Goal: Task Accomplishment & Management: Use online tool/utility

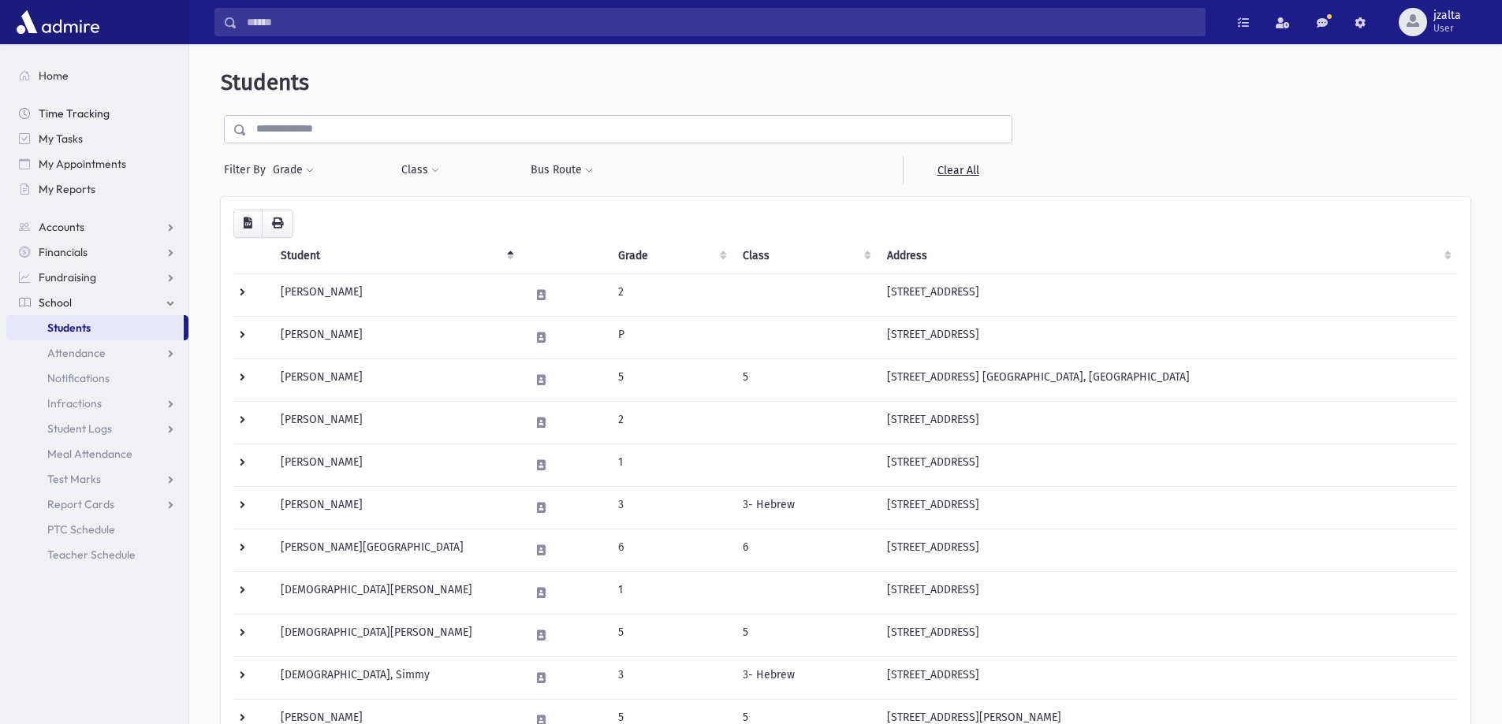
scroll to position [784, 0]
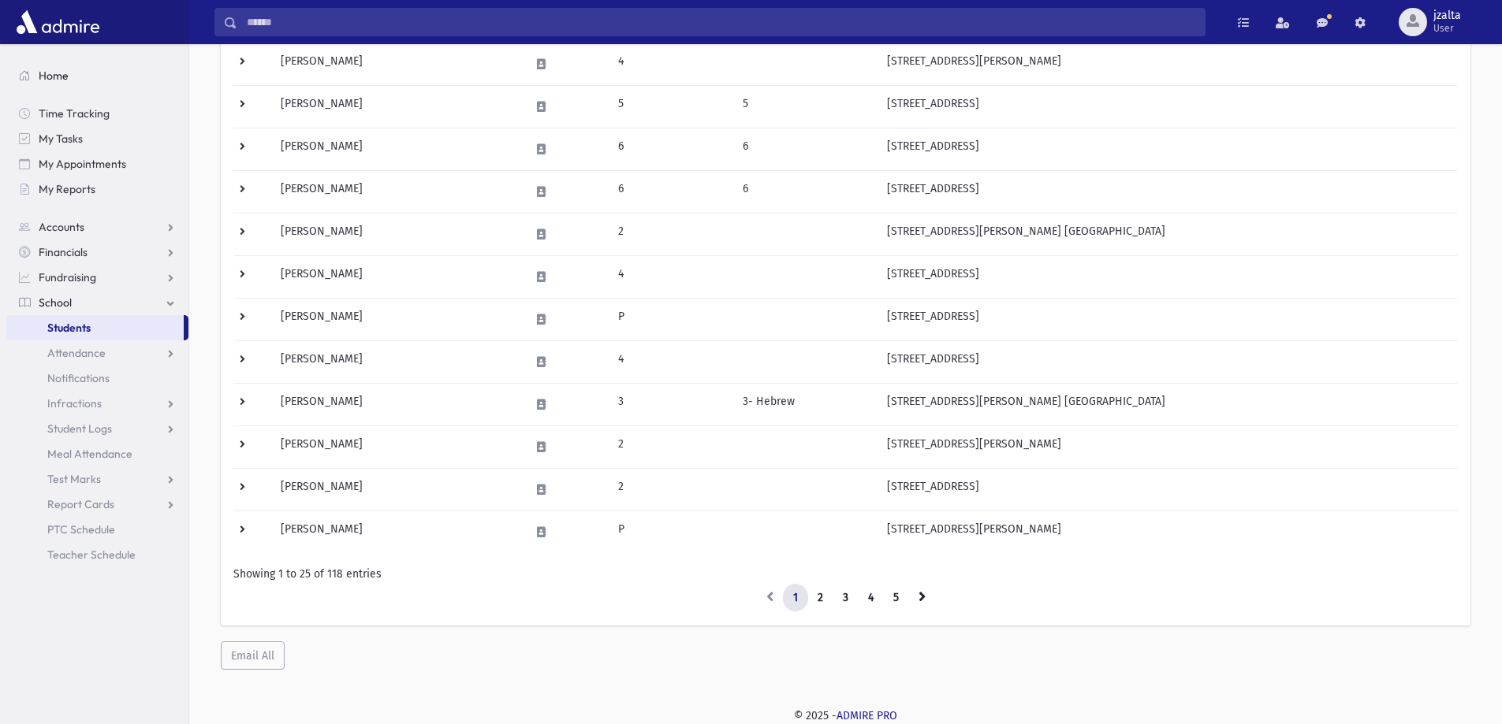
click at [54, 88] on link "Home" at bounding box center [97, 75] width 182 height 25
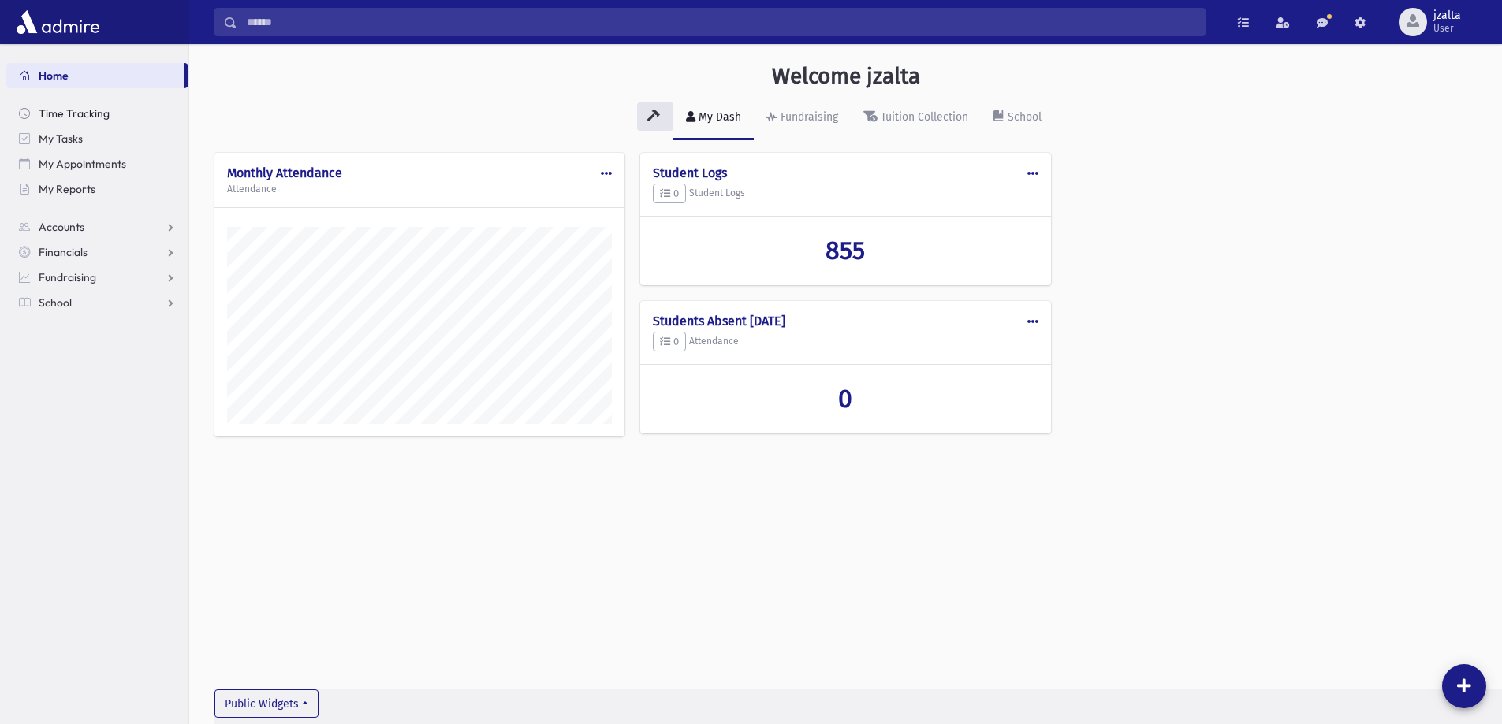
scroll to position [716, 1313]
click at [72, 191] on span "My Reports" at bounding box center [67, 189] width 57 height 14
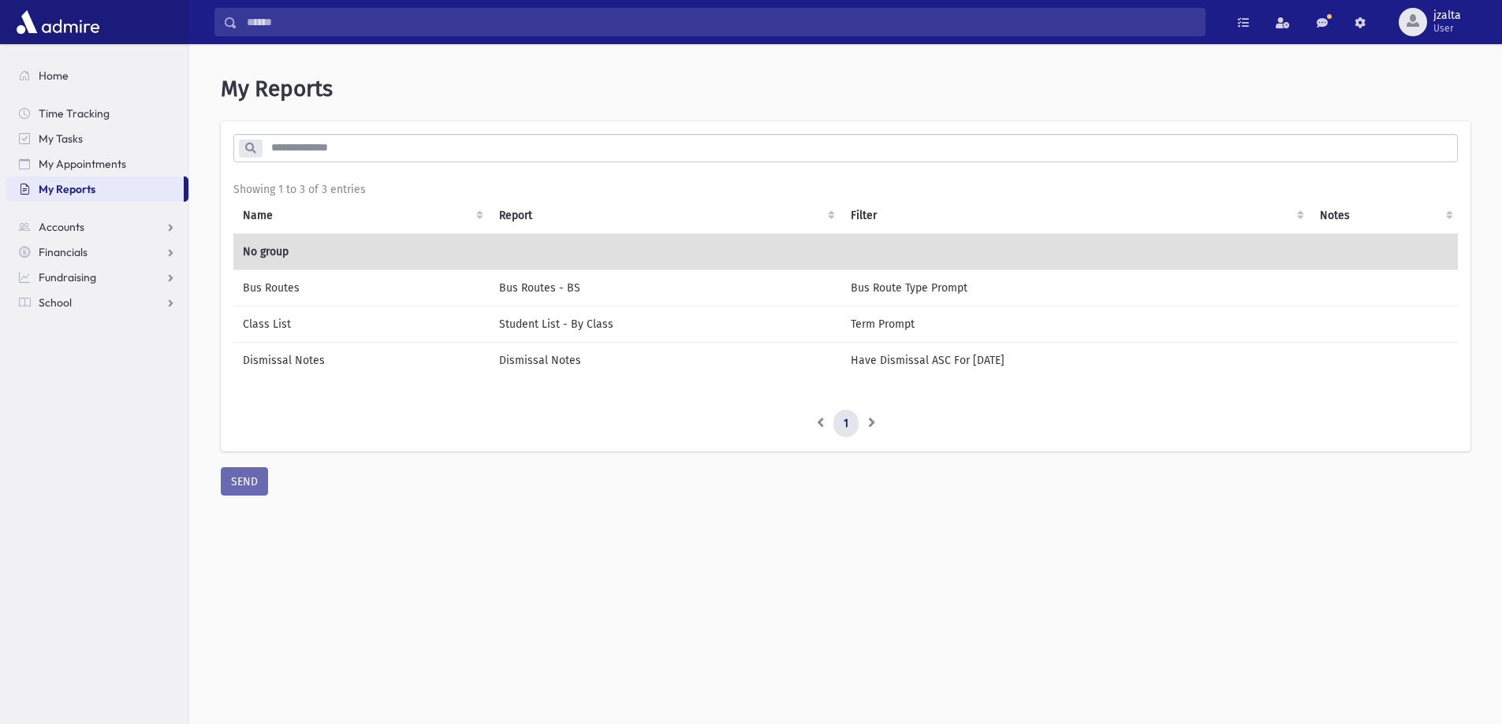
click at [315, 283] on td "Bus Routes" at bounding box center [361, 288] width 256 height 36
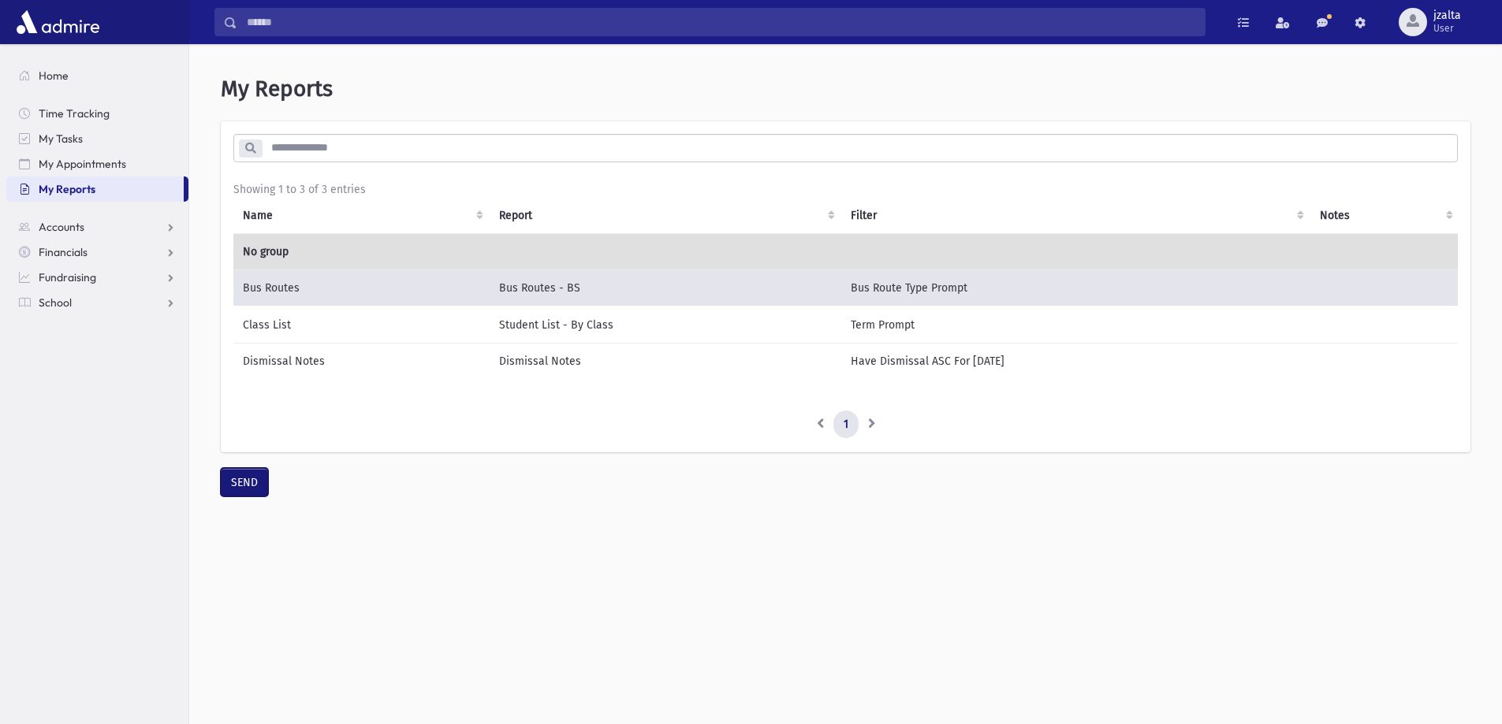
click at [247, 494] on button "SEND" at bounding box center [244, 482] width 47 height 28
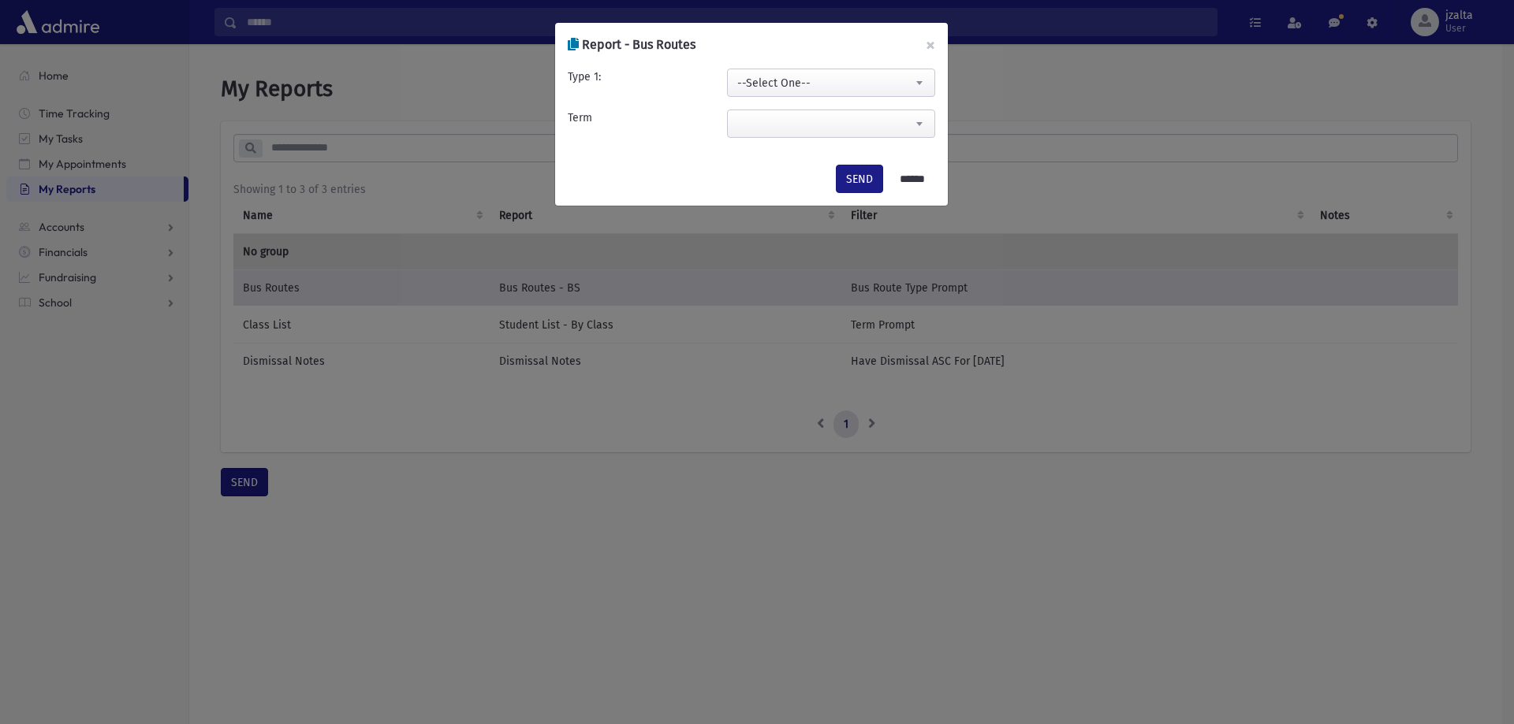
click at [784, 129] on span at bounding box center [831, 124] width 208 height 28
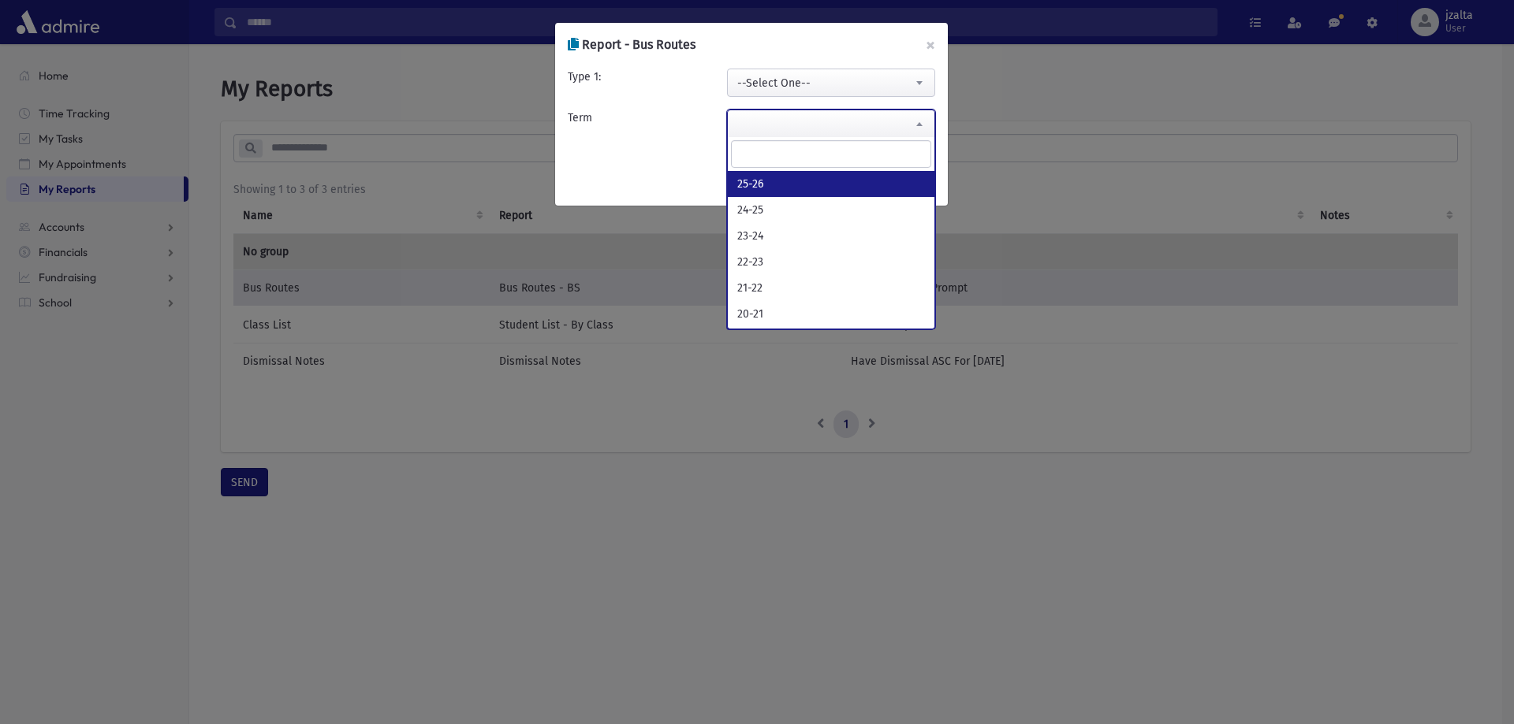
select select "*****"
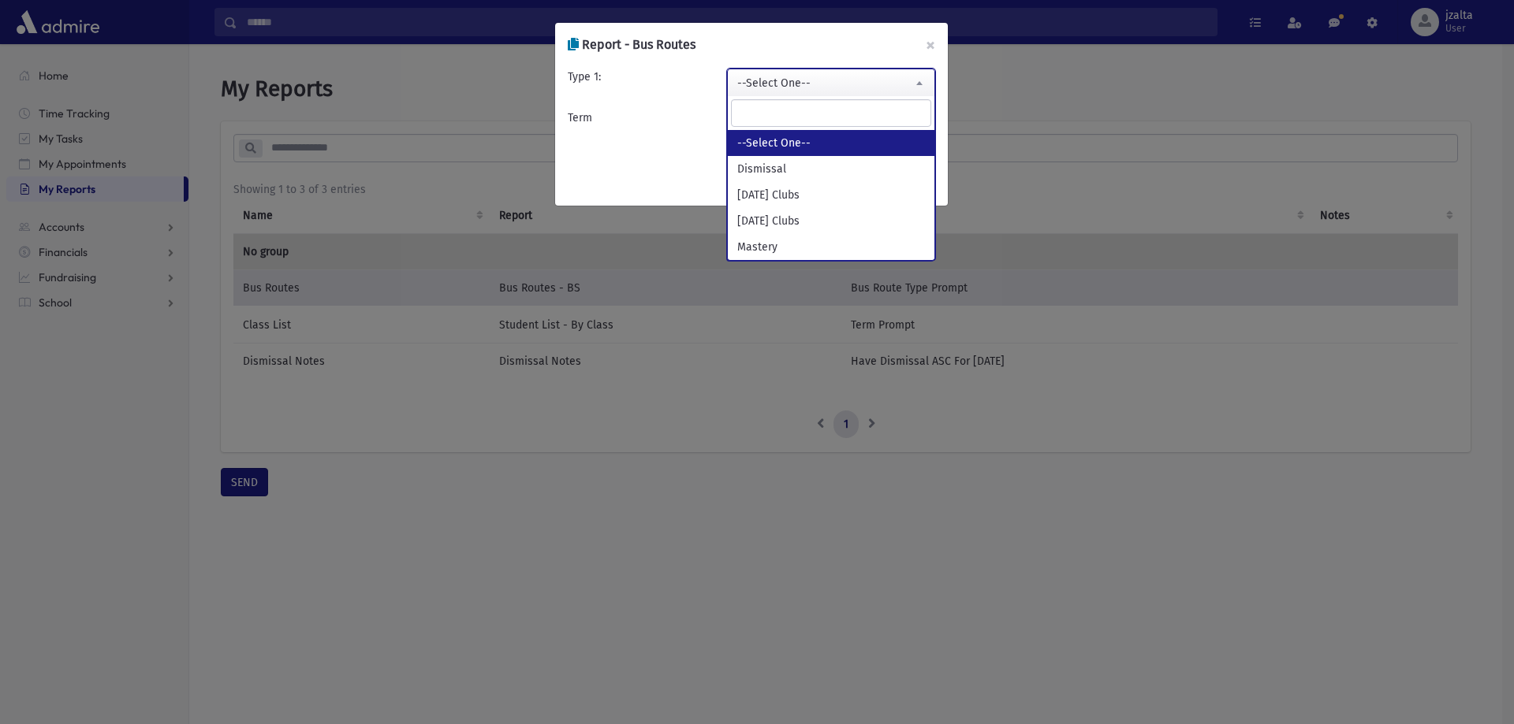
click at [806, 73] on span "--Select One--" at bounding box center [831, 83] width 207 height 28
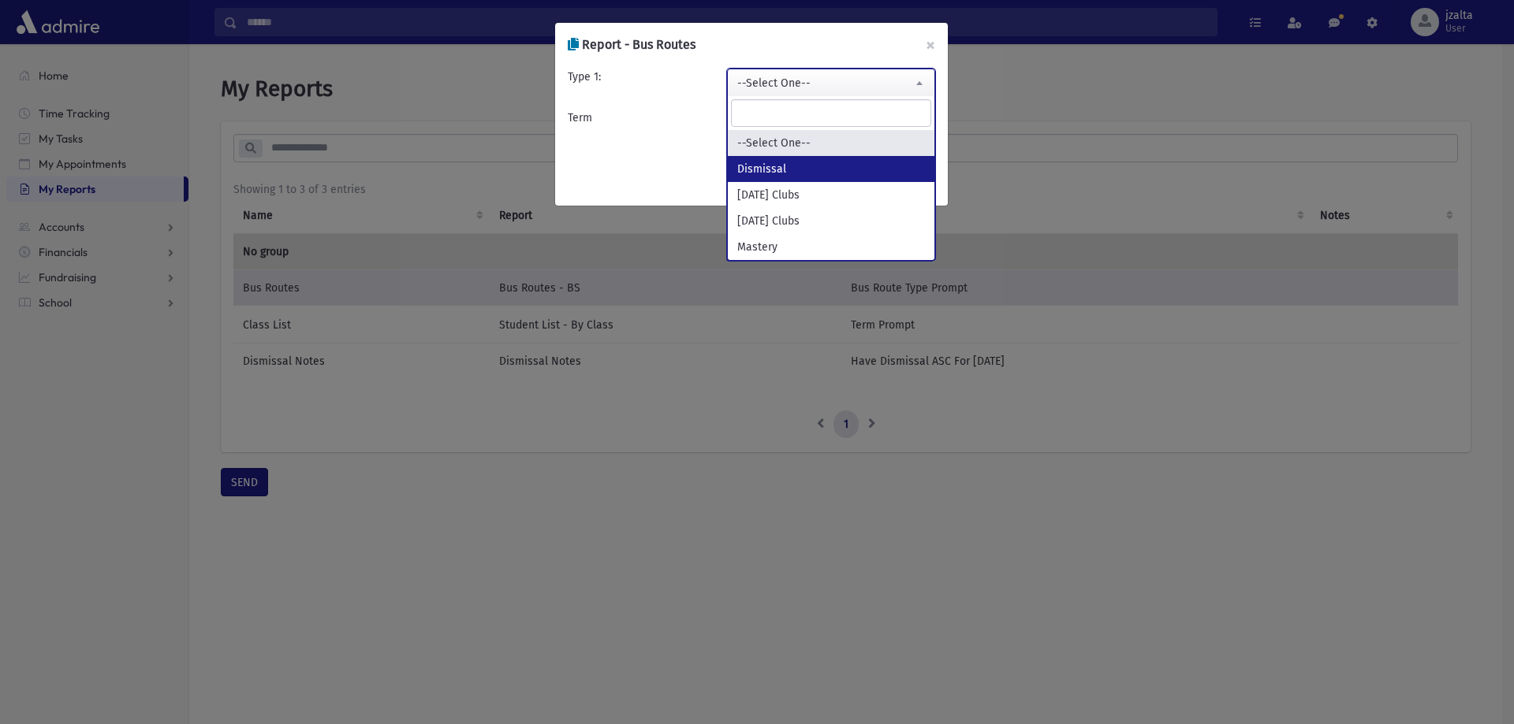
select select "*********"
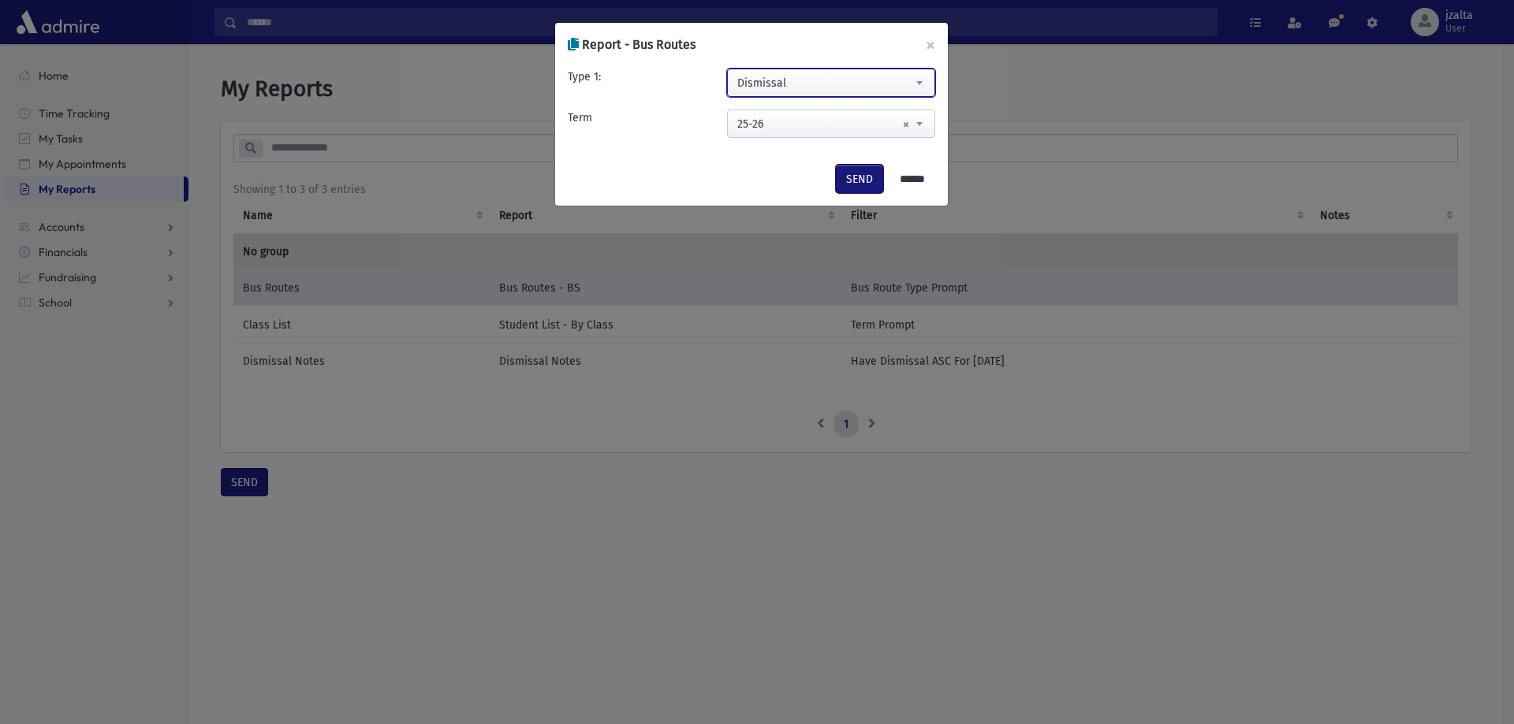
click at [842, 181] on button "SEND" at bounding box center [859, 179] width 47 height 28
